Goal: Information Seeking & Learning: Check status

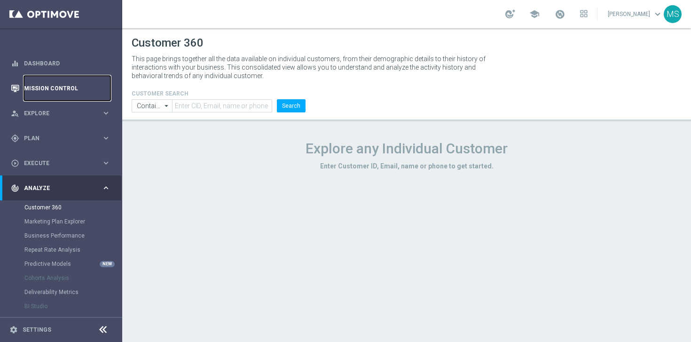
click at [56, 86] on link "Mission Control" at bounding box center [67, 88] width 86 height 25
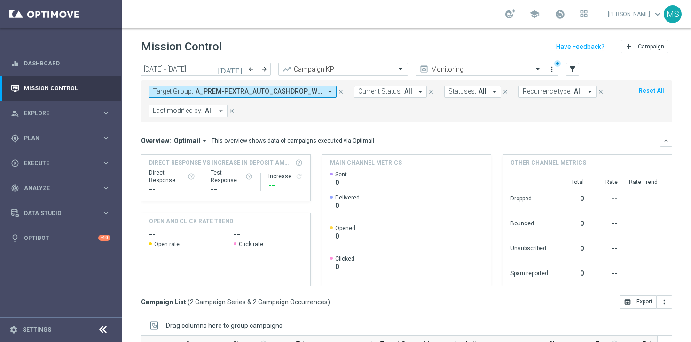
click at [326, 90] on icon "arrow_drop_down" at bounding box center [330, 91] width 8 height 8
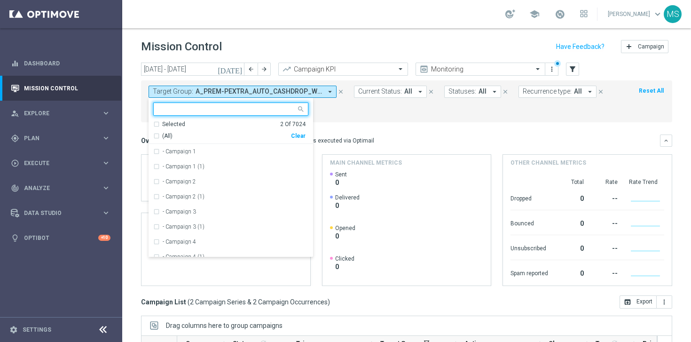
click at [287, 89] on span "A_PREM-PEXTRA_AUTO_CASHDROP_WELCOME_PW_MRKT_WEEKLY, A_PREM-PEXTRA_AUTO_OFFER_WE…" at bounding box center [258, 91] width 126 height 8
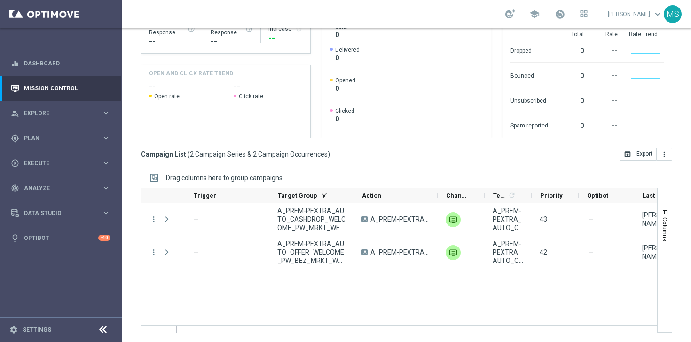
scroll to position [0, 112]
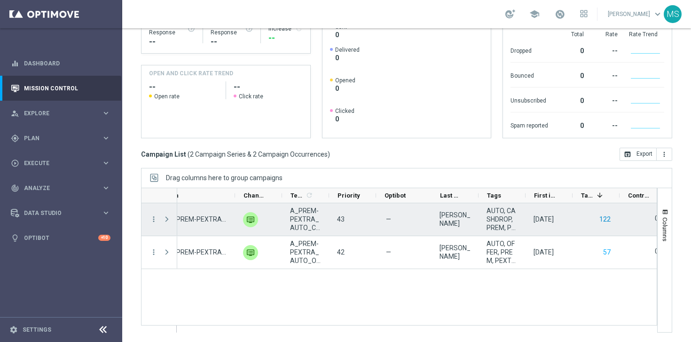
click at [602, 218] on button "122" at bounding box center [604, 219] width 13 height 12
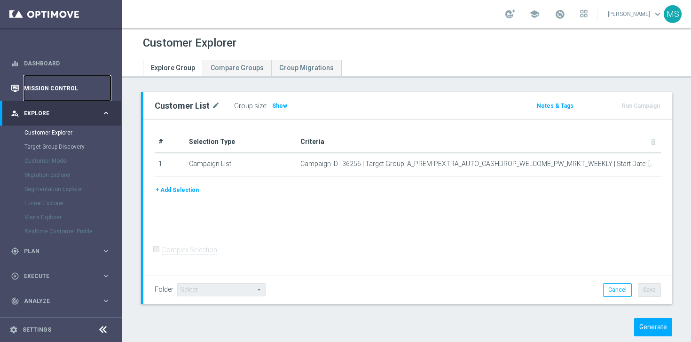
click at [68, 92] on link "Mission Control" at bounding box center [67, 88] width 86 height 25
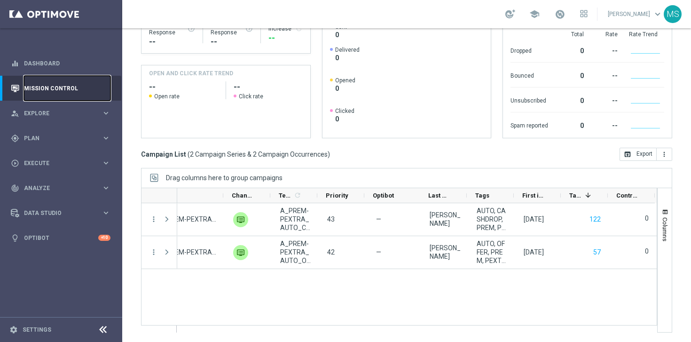
scroll to position [0, 321]
